Goal: Browse casually

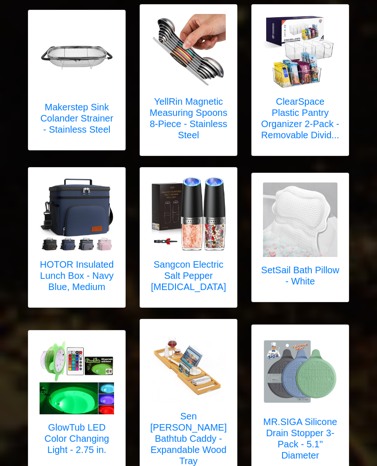
scroll to position [2962, 0]
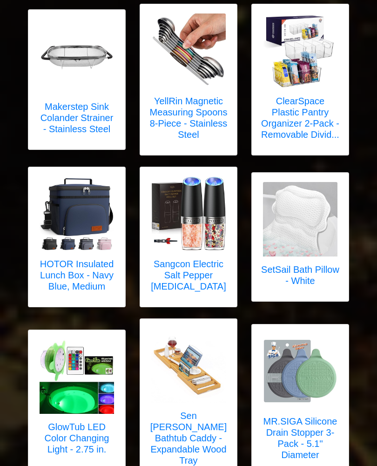
click at [88, 372] on img at bounding box center [77, 377] width 75 height 75
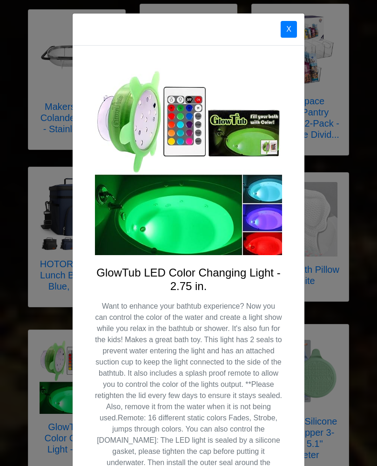
click at [289, 31] on button "X" at bounding box center [289, 29] width 16 height 17
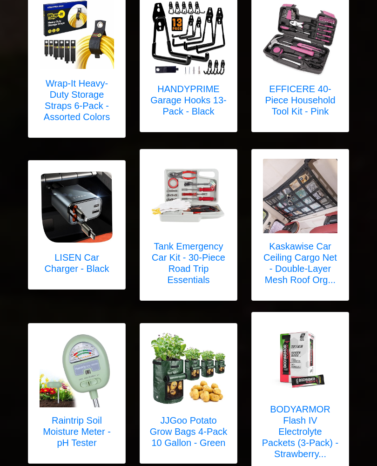
scroll to position [3633, 0]
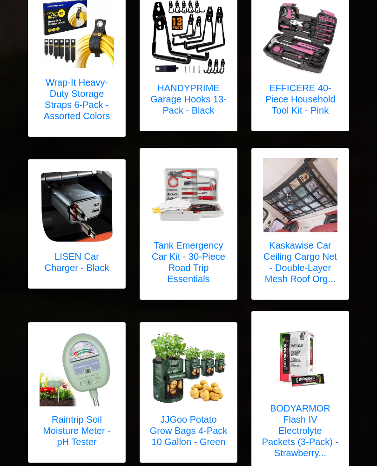
click at [322, 240] on h5 "Kaskawise Car Ceiling Cargo Net - Double-Layer Mesh Roof Org..." at bounding box center [300, 262] width 78 height 45
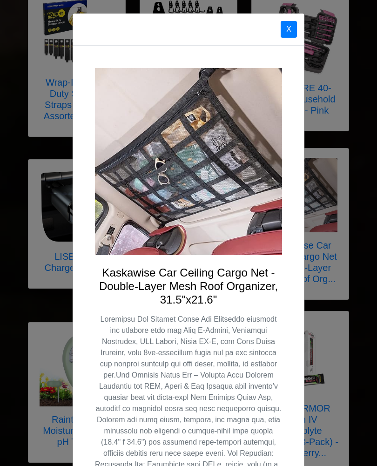
click at [289, 37] on button "X" at bounding box center [289, 29] width 16 height 17
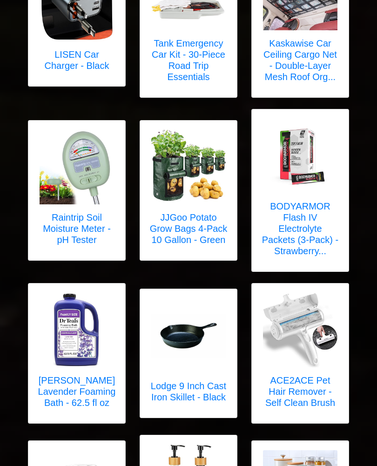
scroll to position [3850, 0]
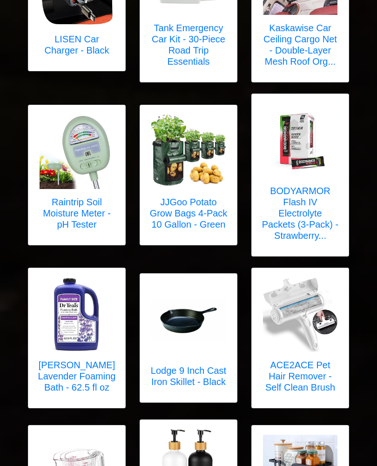
click at [205, 335] on link "Lodge 9 Inch Cast Iron Skillet - Black" at bounding box center [189, 338] width 78 height 110
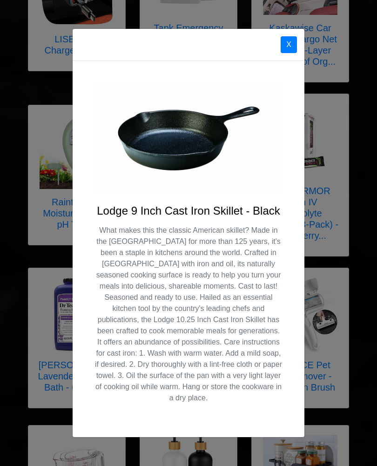
click at [295, 53] on button "X" at bounding box center [289, 44] width 16 height 17
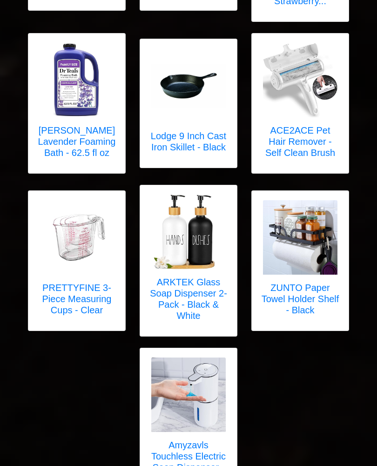
scroll to position [4113, 0]
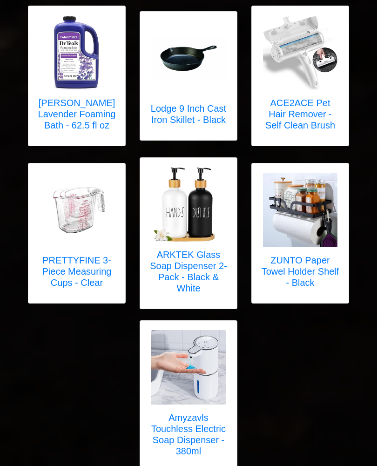
click at [207, 332] on img at bounding box center [188, 367] width 75 height 75
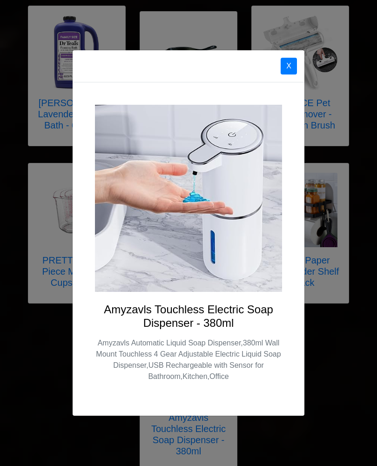
click at [295, 69] on button "X" at bounding box center [289, 66] width 16 height 17
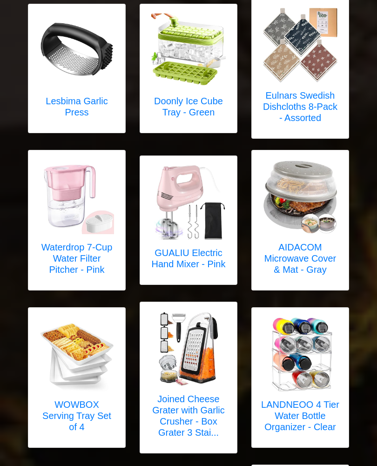
scroll to position [2337, 0]
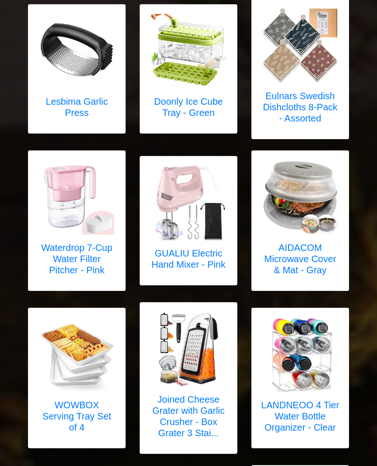
click at [94, 350] on img at bounding box center [77, 355] width 75 height 75
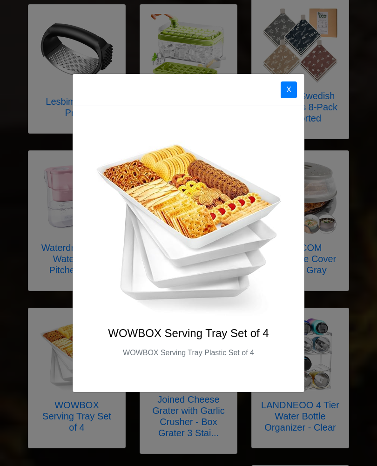
click at [293, 85] on button "X" at bounding box center [289, 90] width 16 height 17
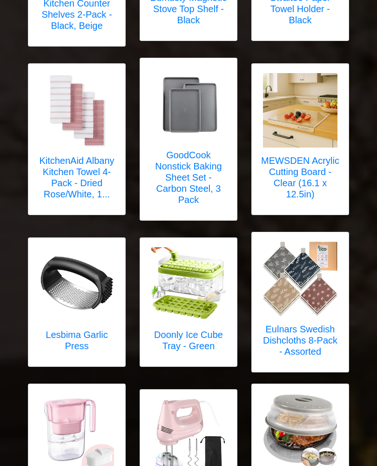
scroll to position [2103, 0]
click at [205, 312] on img at bounding box center [188, 285] width 75 height 75
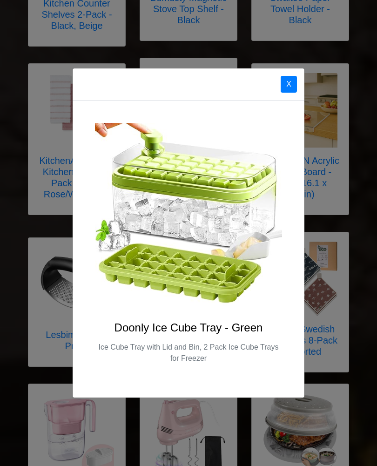
click at [293, 88] on button "X" at bounding box center [289, 84] width 16 height 17
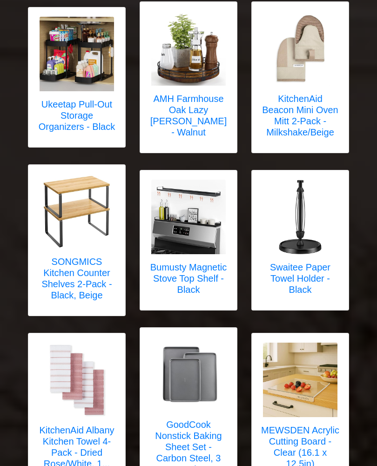
scroll to position [1833, 0]
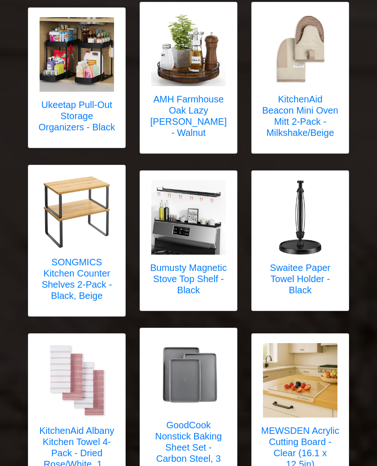
click at [312, 219] on img at bounding box center [300, 218] width 75 height 75
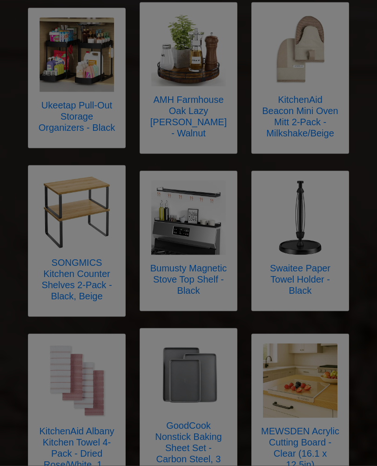
scroll to position [1833, 0]
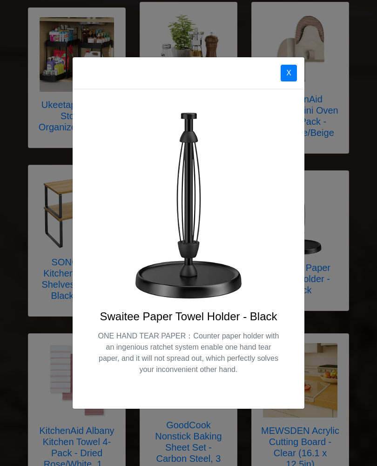
click at [294, 74] on button "X" at bounding box center [289, 73] width 16 height 17
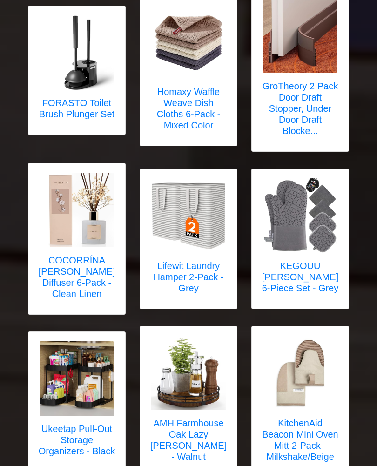
scroll to position [1506, 0]
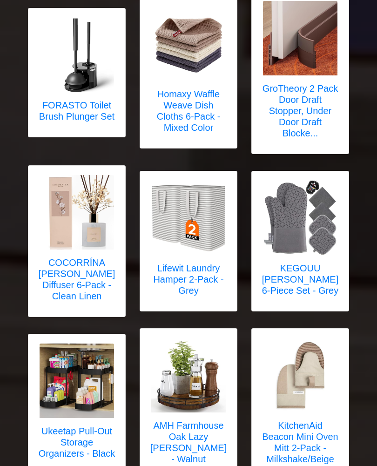
click at [203, 433] on h5 "AMH Farmhouse Oak Lazy [PERSON_NAME] - Walnut" at bounding box center [189, 443] width 78 height 45
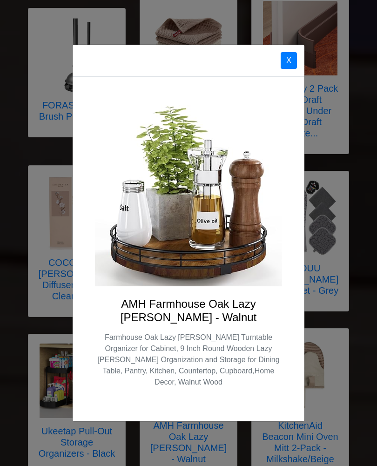
click at [292, 69] on button "X" at bounding box center [289, 60] width 16 height 17
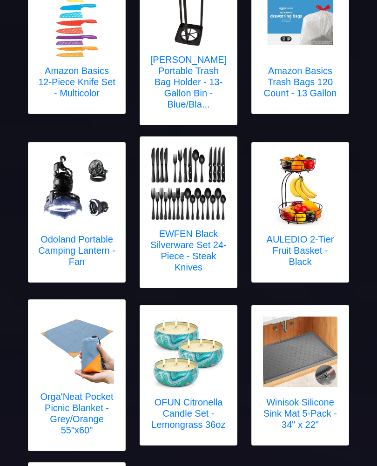
scroll to position [872, 0]
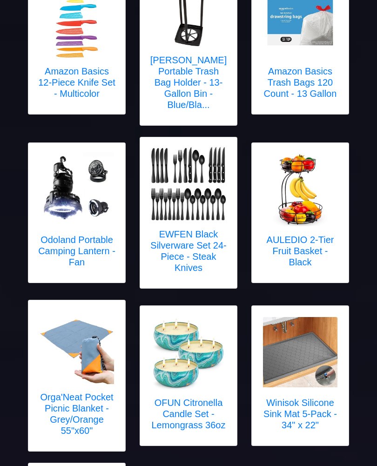
click at [211, 369] on img at bounding box center [188, 352] width 75 height 75
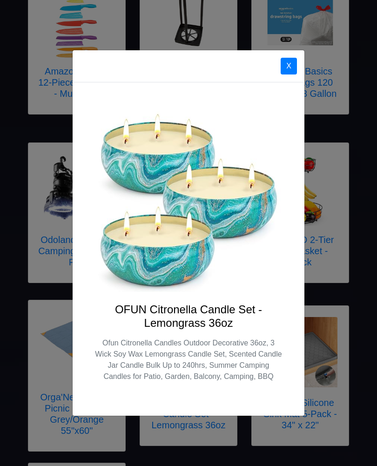
click at [293, 75] on button "X" at bounding box center [289, 66] width 16 height 17
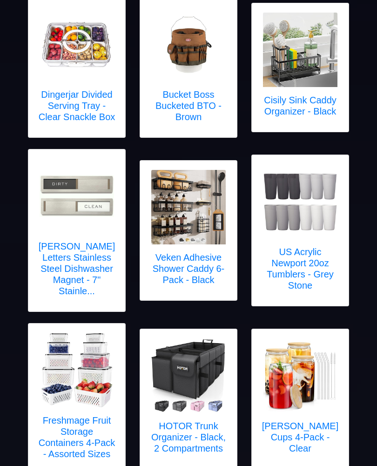
scroll to position [172, 0]
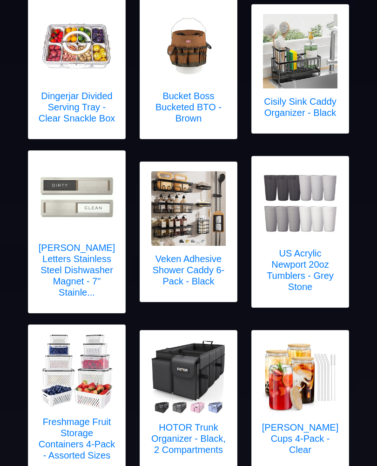
click at [200, 395] on img at bounding box center [188, 378] width 75 height 75
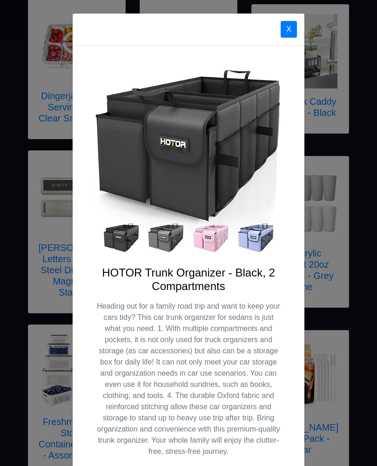
click at [293, 30] on button "X" at bounding box center [289, 29] width 16 height 17
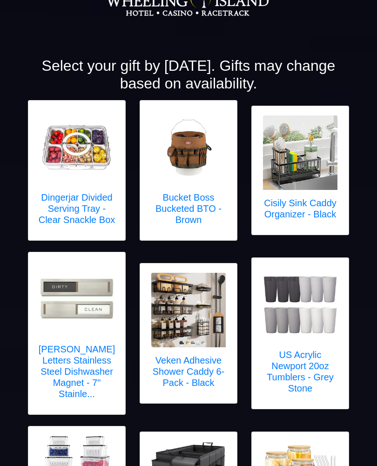
scroll to position [0, 0]
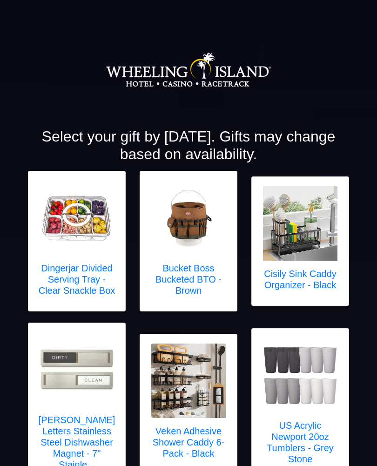
click at [206, 254] on img at bounding box center [188, 218] width 75 height 75
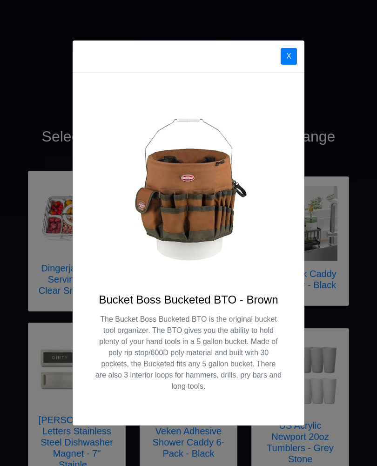
click at [293, 55] on button "X" at bounding box center [289, 56] width 16 height 17
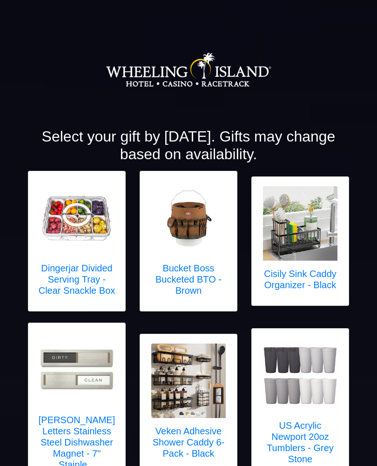
click at [316, 251] on img at bounding box center [300, 223] width 75 height 75
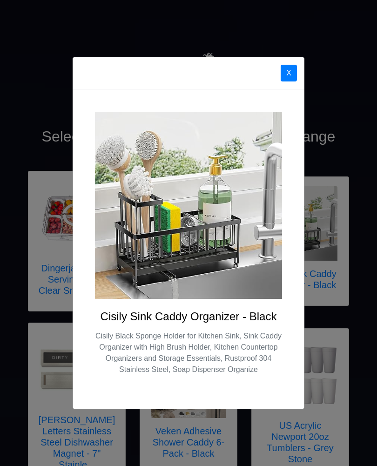
click at [293, 73] on button "X" at bounding box center [289, 73] width 16 height 17
